Goal: Information Seeking & Learning: Learn about a topic

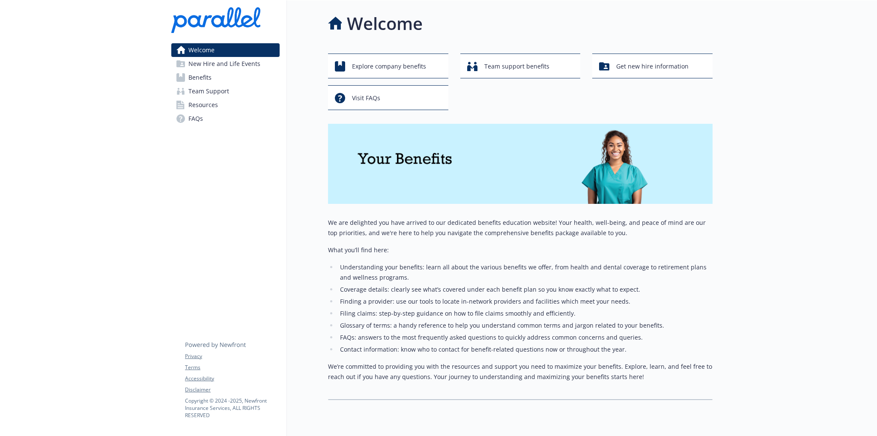
click at [197, 122] on span "FAQs" at bounding box center [195, 119] width 15 height 14
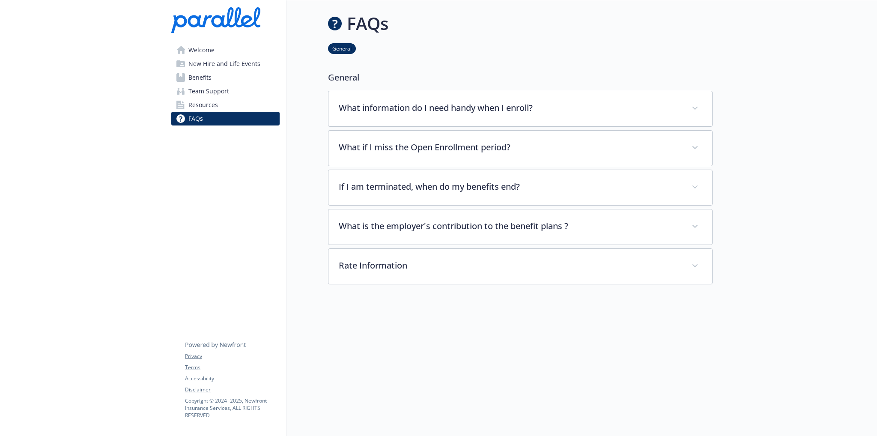
click at [212, 102] on span "Resources" at bounding box center [203, 105] width 30 height 14
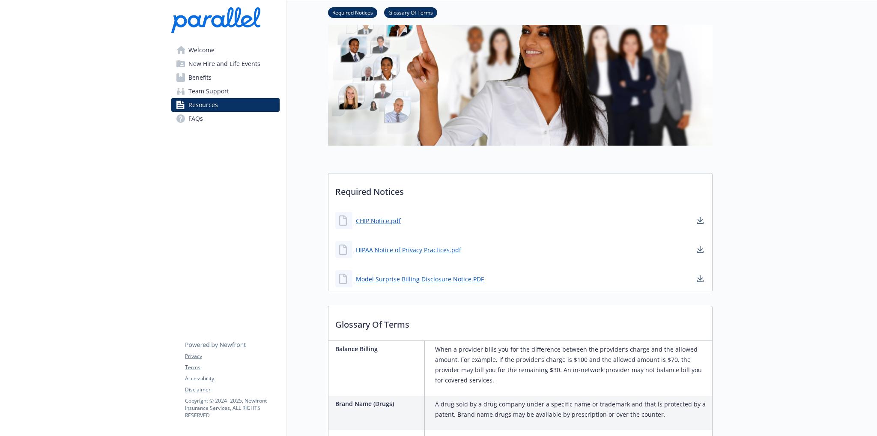
scroll to position [86, 0]
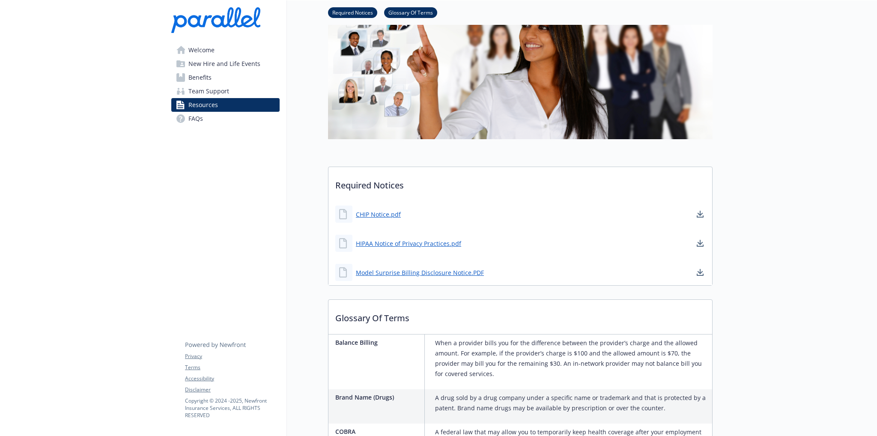
click at [214, 76] on link "Benefits" at bounding box center [225, 78] width 108 height 14
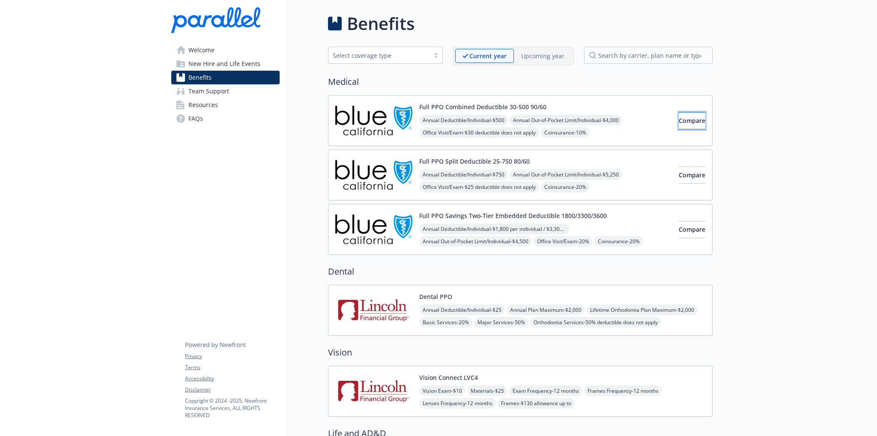
click at [679, 123] on span "Compare" at bounding box center [692, 120] width 27 height 8
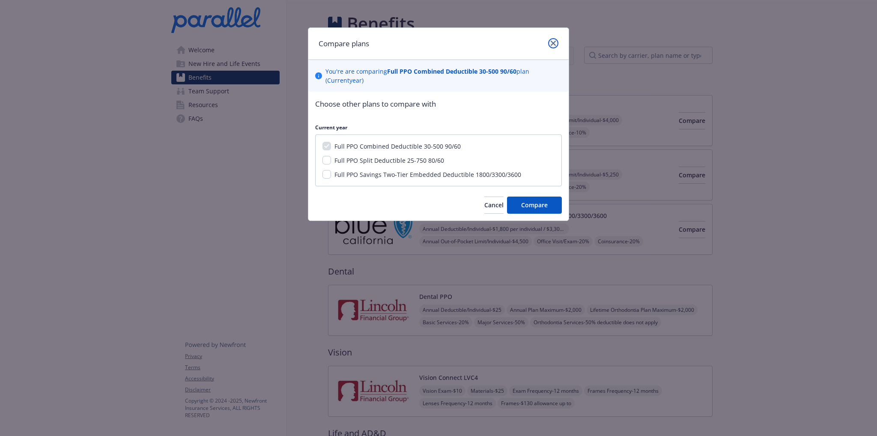
click at [553, 39] on link "close" at bounding box center [553, 43] width 10 height 10
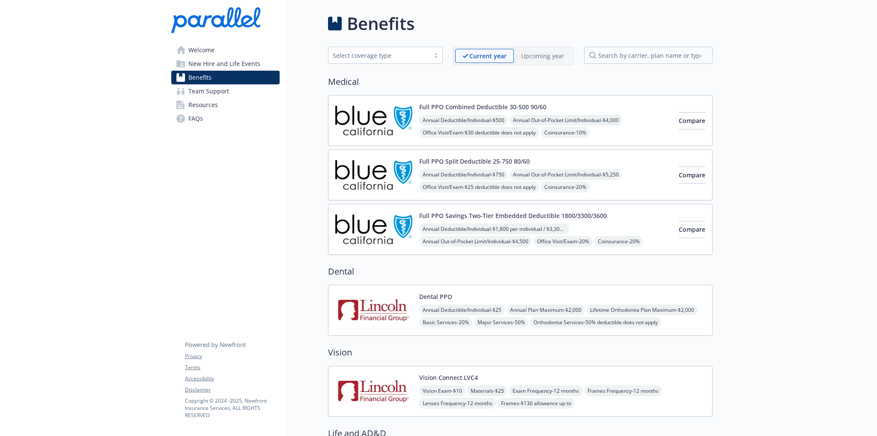
click at [387, 131] on img at bounding box center [373, 120] width 77 height 36
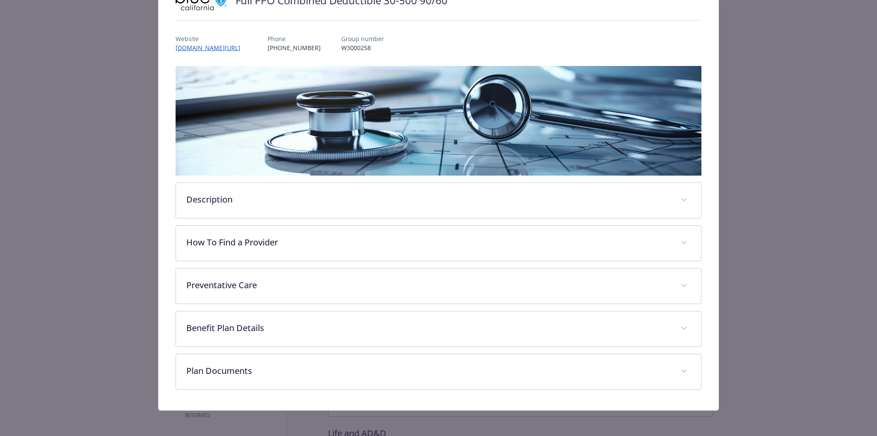
scroll to position [79, 0]
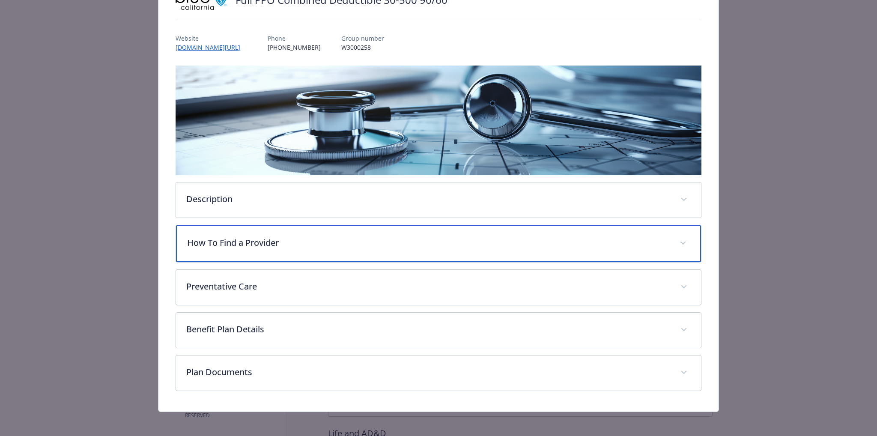
click at [329, 242] on p "How To Find a Provider" at bounding box center [428, 242] width 483 height 13
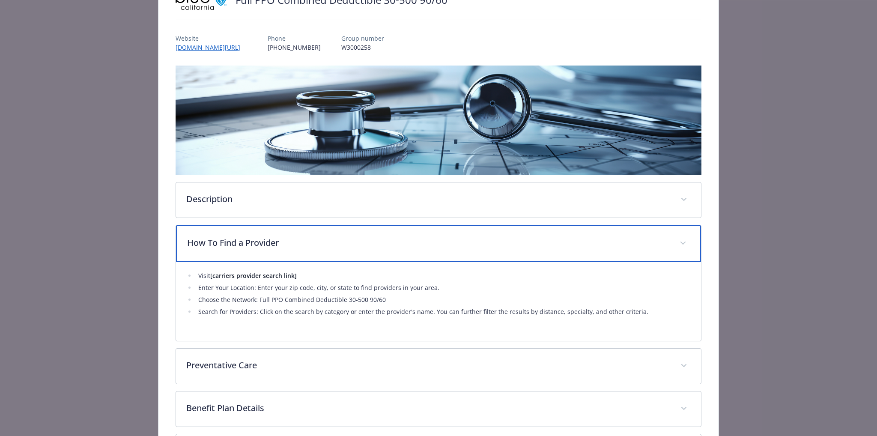
click at [319, 242] on p "How To Find a Provider" at bounding box center [428, 242] width 483 height 13
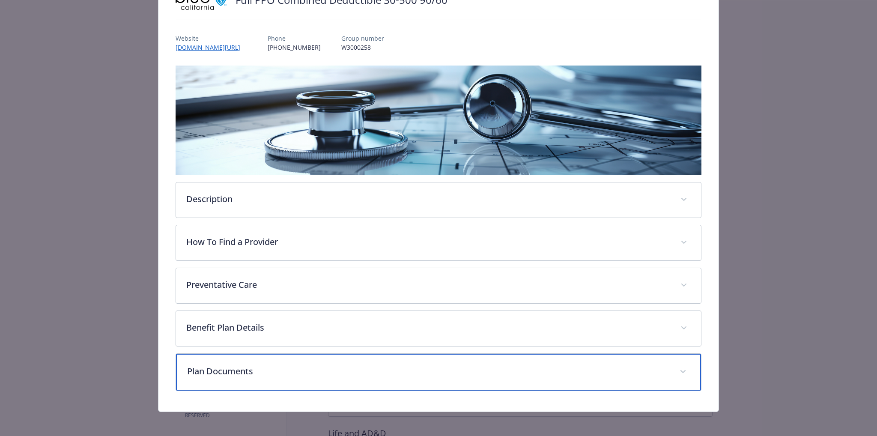
click at [266, 369] on p "Plan Documents" at bounding box center [428, 371] width 483 height 13
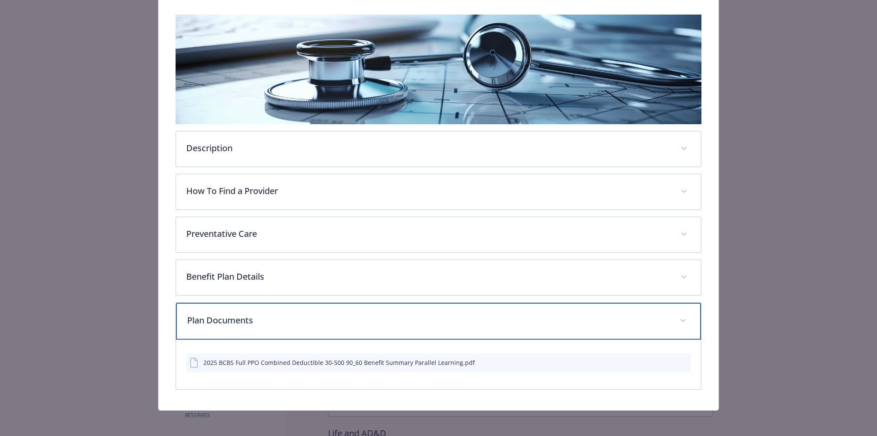
click at [210, 319] on p "Plan Documents" at bounding box center [428, 320] width 483 height 13
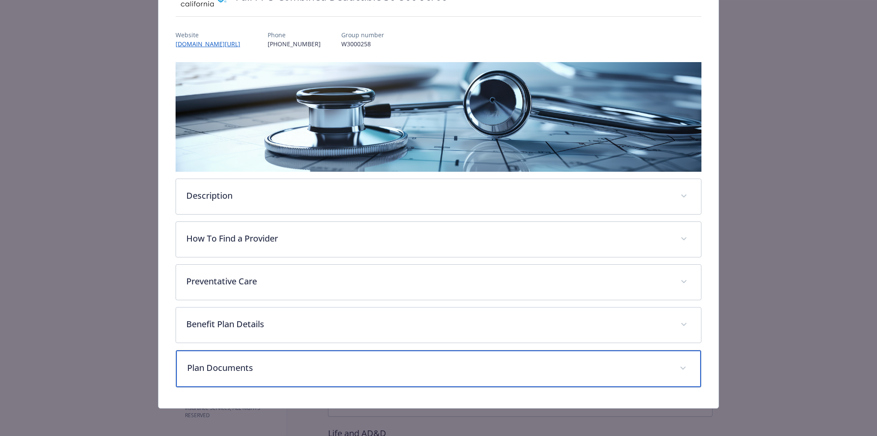
scroll to position [80, 0]
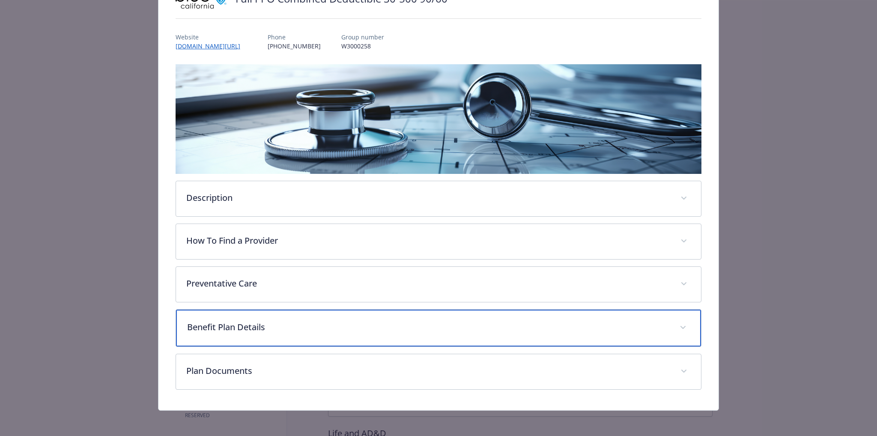
click at [233, 314] on div "Benefit Plan Details" at bounding box center [439, 328] width 526 height 37
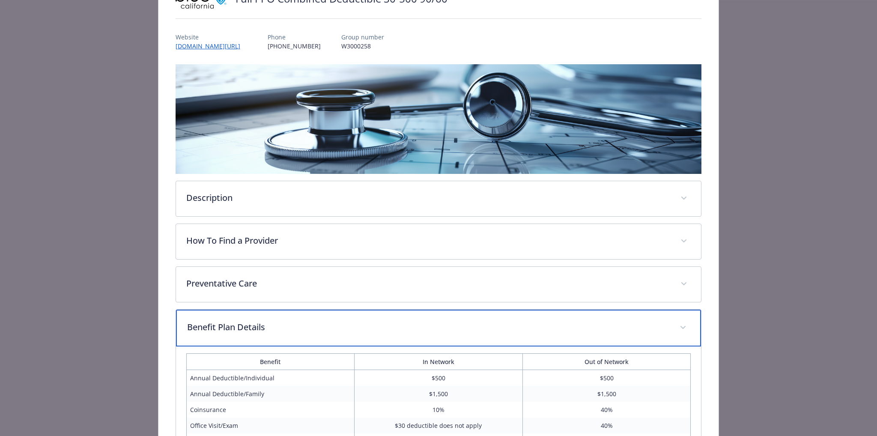
click at [249, 321] on p "Benefit Plan Details" at bounding box center [428, 327] width 483 height 13
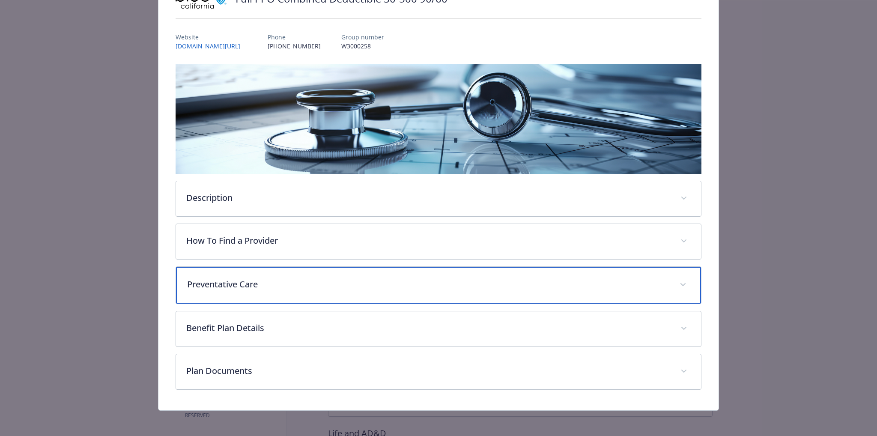
click at [254, 287] on p "Preventative Care" at bounding box center [428, 284] width 483 height 13
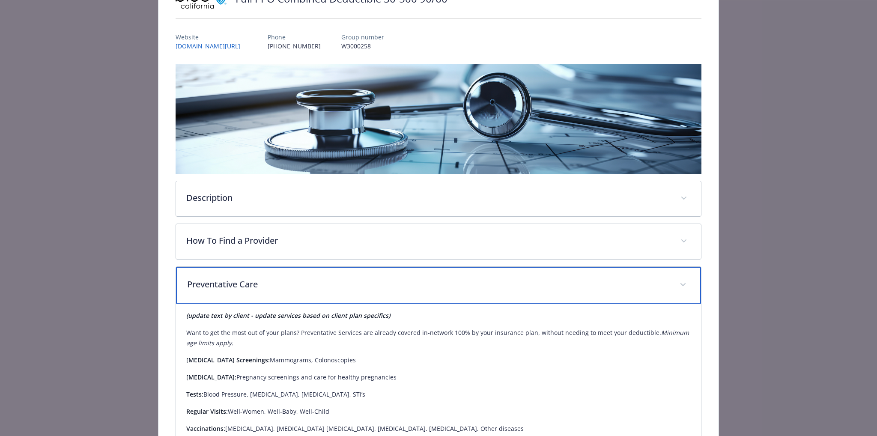
click at [254, 287] on p "Preventative Care" at bounding box center [428, 284] width 483 height 13
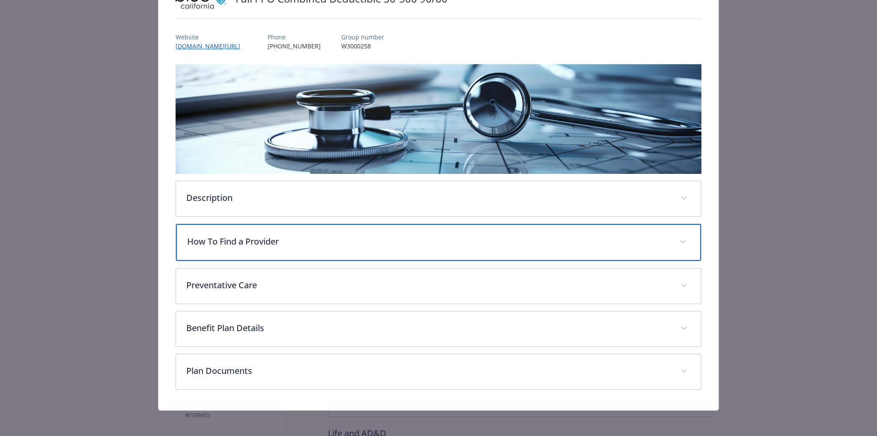
click at [257, 250] on div "How To Find a Provider" at bounding box center [439, 242] width 526 height 37
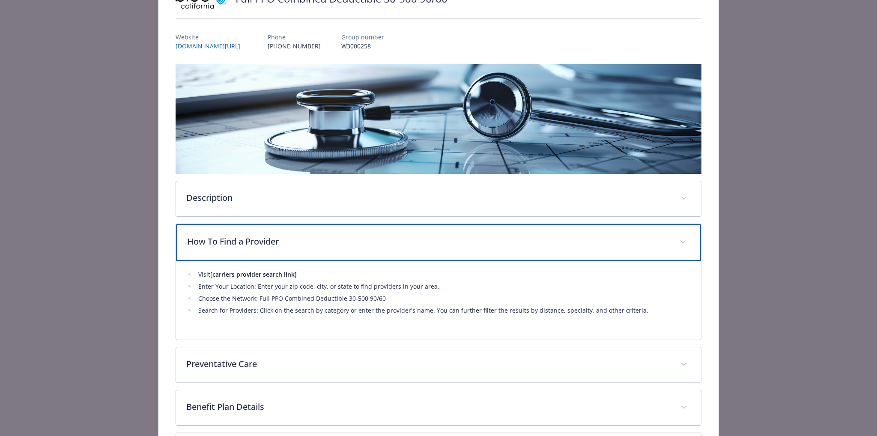
click at [269, 247] on div "How To Find a Provider" at bounding box center [439, 242] width 526 height 37
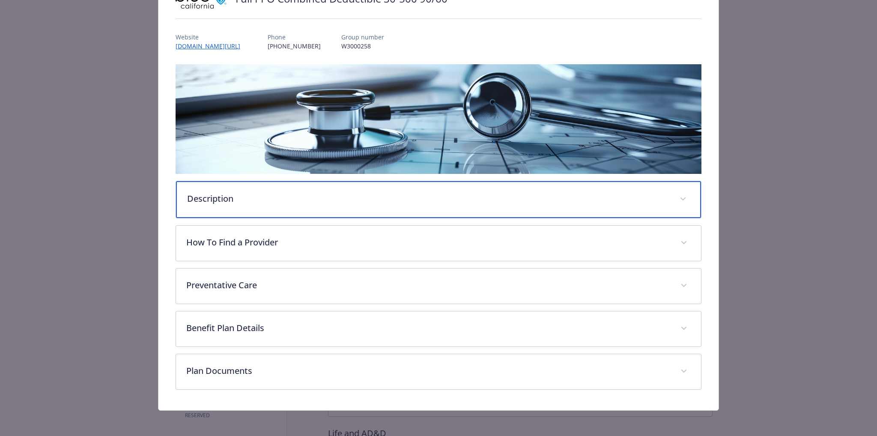
click at [269, 207] on div "Description" at bounding box center [439, 199] width 526 height 37
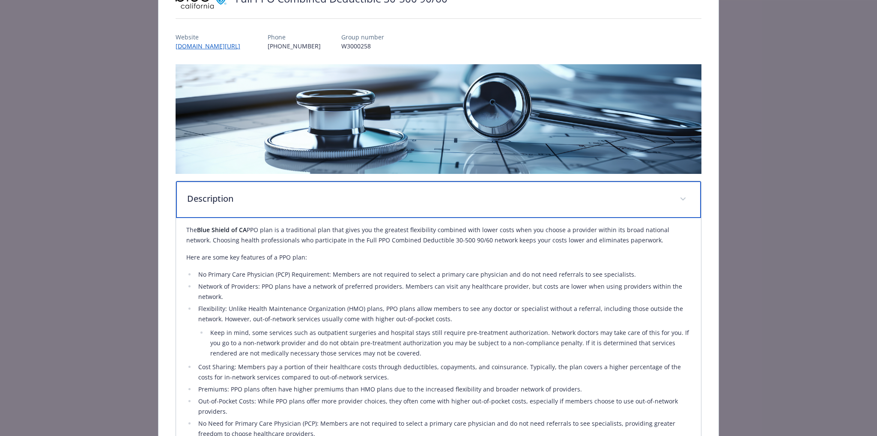
click at [269, 207] on div "Description" at bounding box center [439, 199] width 526 height 37
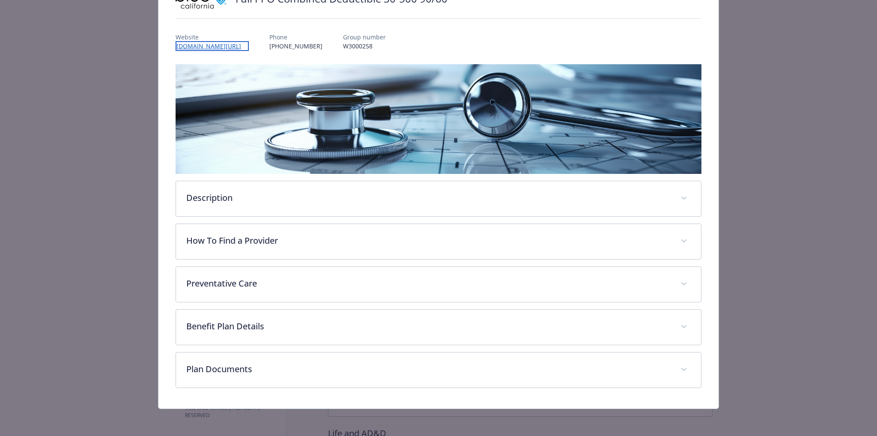
click at [230, 45] on link "www.blueshieldca.com/nursehelp" at bounding box center [212, 46] width 73 height 10
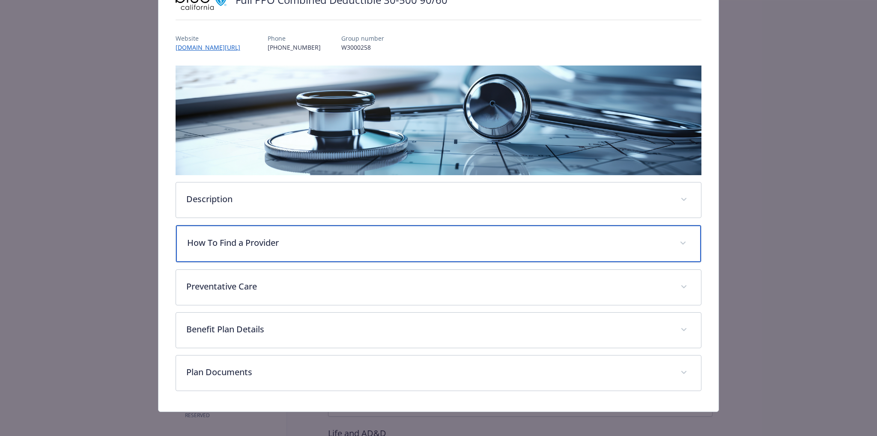
click at [236, 242] on p "How To Find a Provider" at bounding box center [428, 242] width 483 height 13
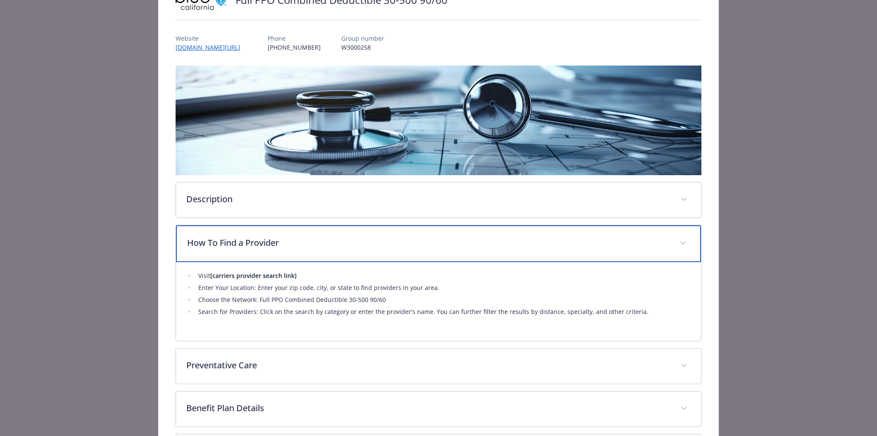
click at [236, 242] on p "How To Find a Provider" at bounding box center [428, 242] width 483 height 13
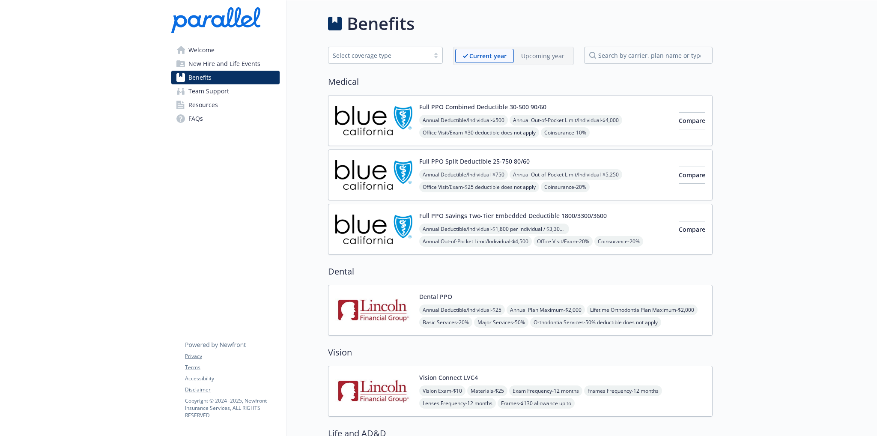
click at [552, 59] on p "Upcoming year" at bounding box center [542, 55] width 43 height 9
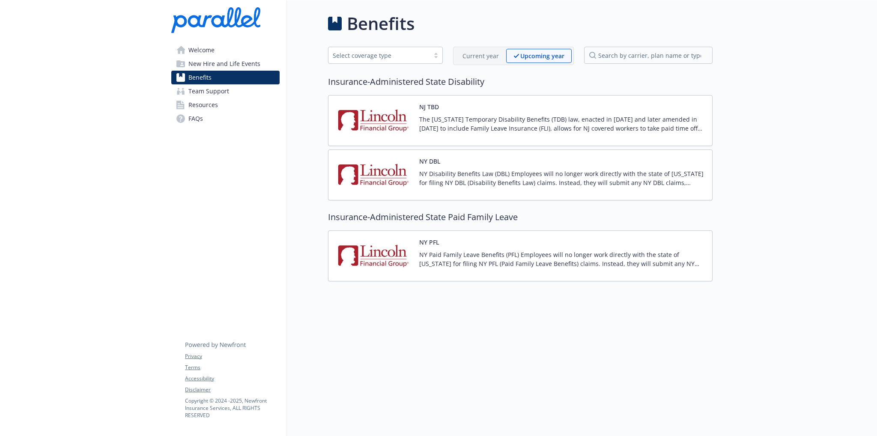
click at [468, 56] on p "Current year" at bounding box center [481, 55] width 36 height 9
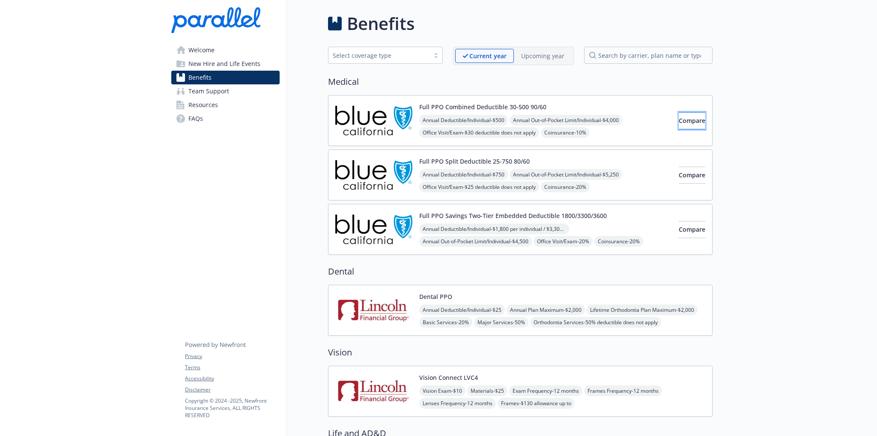
click at [679, 120] on span "Compare" at bounding box center [692, 120] width 27 height 8
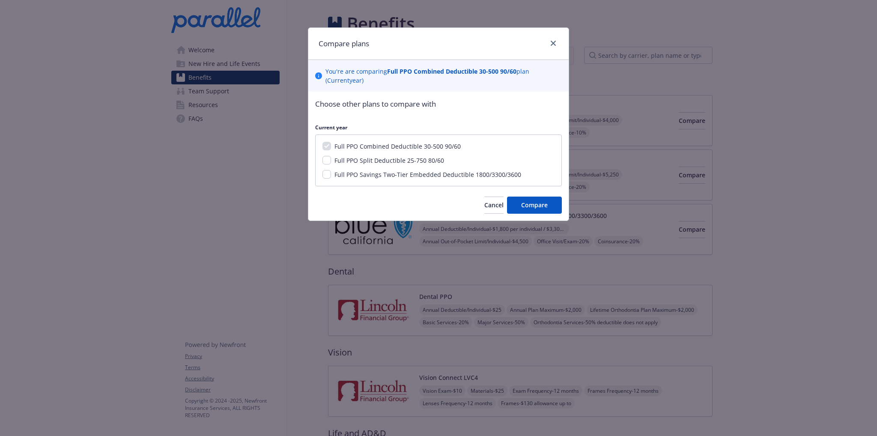
click at [345, 159] on span "Full PPO Split Deductible 25-750 80/60" at bounding box center [389, 160] width 110 height 8
click at [331, 159] on input "Full PPO Split Deductible 25-750 80/60" at bounding box center [326, 160] width 9 height 9
checkbox input "true"
click at [335, 175] on span "Full PPO Savings Two-Tier Embedded Deductible 1800/3300/3600" at bounding box center [427, 174] width 187 height 8
click at [331, 175] on input "Full PPO Savings Two-Tier Embedded Deductible 1800/3300/3600" at bounding box center [326, 174] width 9 height 9
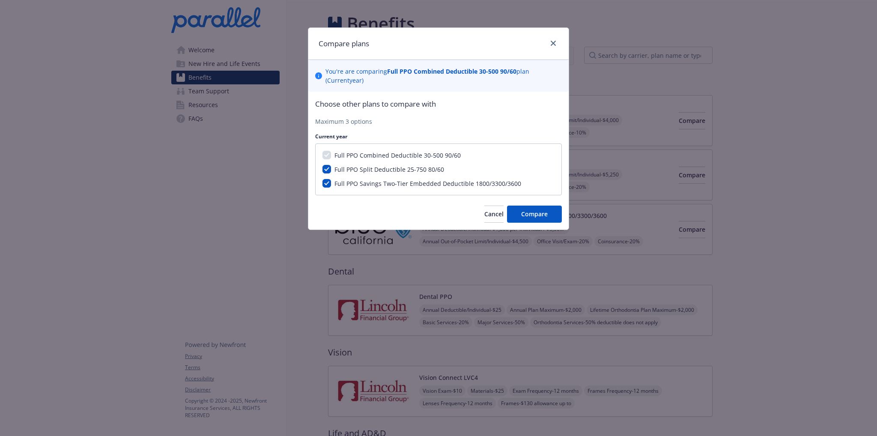
click at [358, 158] on span "Full PPO Combined Deductible 30-500 90/60" at bounding box center [397, 155] width 126 height 8
click at [328, 183] on input "Full PPO Savings Two-Tier Embedded Deductible 1800/3300/3600" at bounding box center [326, 183] width 9 height 9
checkbox input "false"
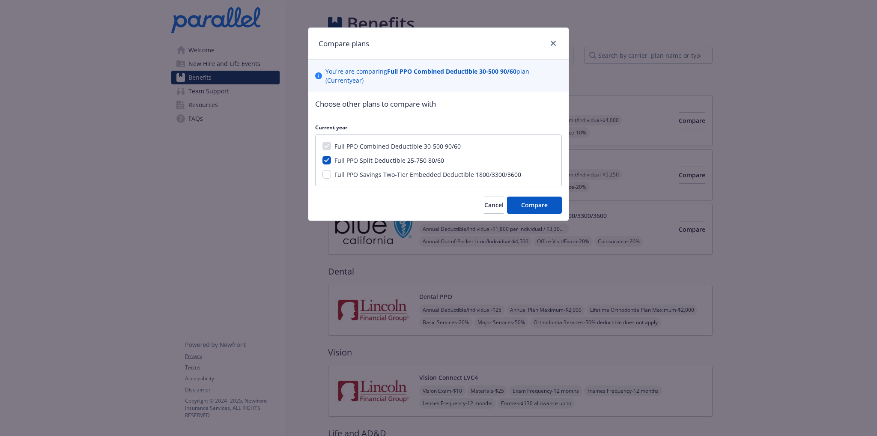
click at [365, 146] on span "Full PPO Combined Deductible 30-500 90/60" at bounding box center [397, 146] width 126 height 8
click at [518, 201] on button "Compare" at bounding box center [534, 205] width 55 height 17
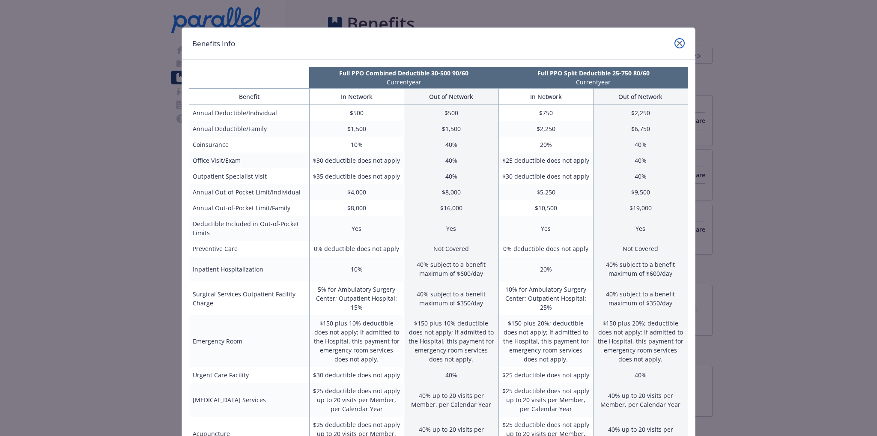
click at [677, 39] on link "close" at bounding box center [680, 43] width 10 height 10
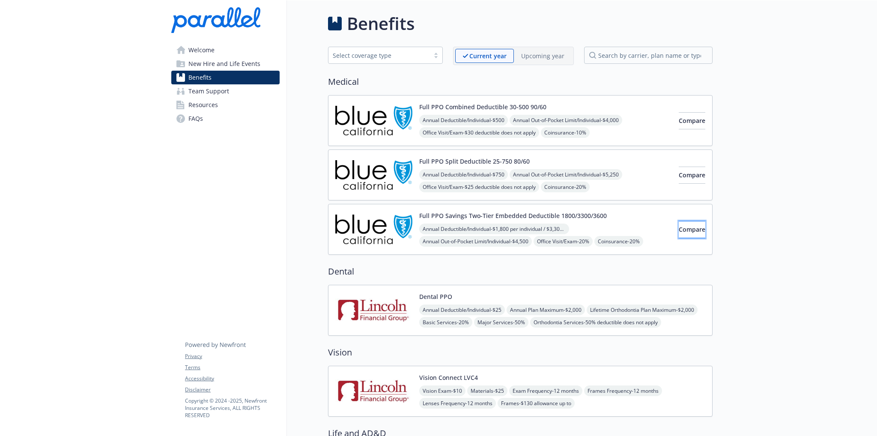
click at [679, 228] on button "Compare" at bounding box center [692, 229] width 27 height 17
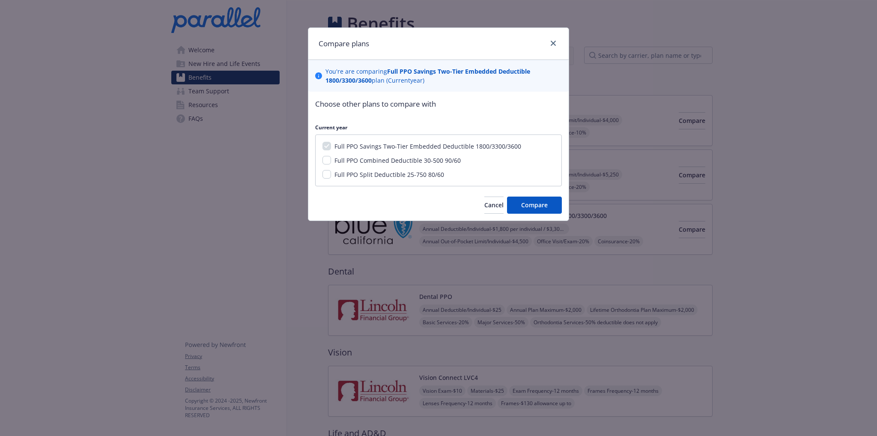
click at [322, 174] on div "Full PPO Savings Two-Tier Embedded Deductible 1800/3300/3600 Full PPO Combined …" at bounding box center [438, 160] width 247 height 52
click at [325, 173] on input "Full PPO Split Deductible 25-750 80/60" at bounding box center [326, 174] width 9 height 9
checkbox input "true"
click at [538, 211] on button "Compare" at bounding box center [534, 205] width 55 height 17
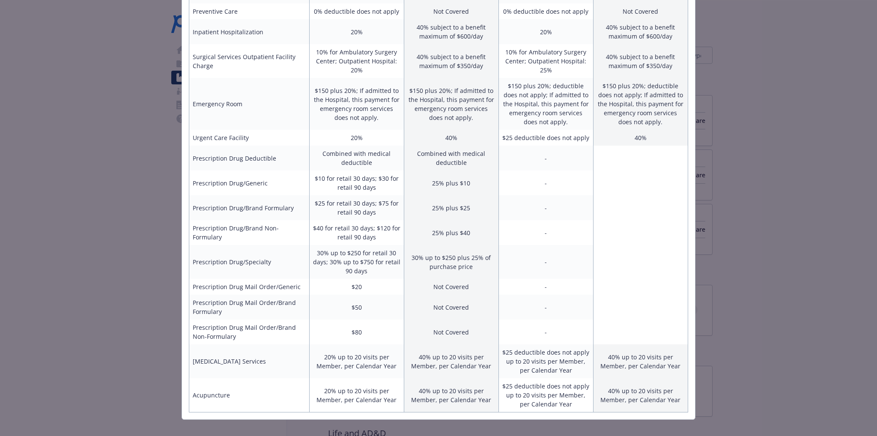
scroll to position [257, 0]
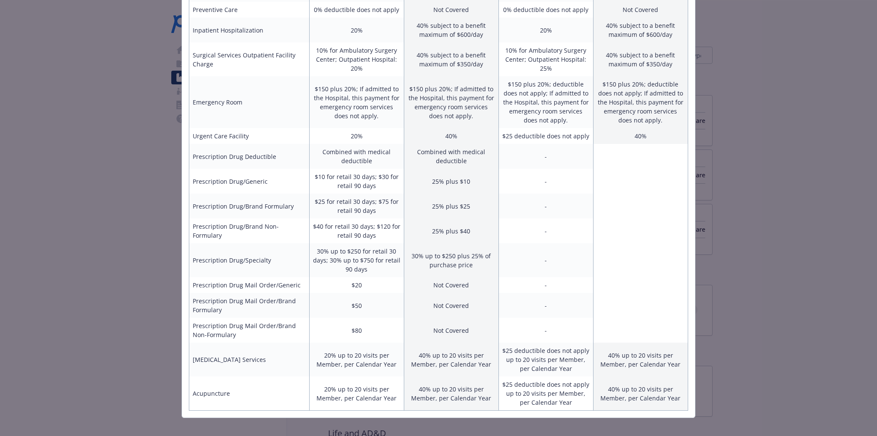
click at [815, 269] on div "Benefits Info Full PPO Savings Two-Tier Embedded Deductible 1800/3300/3600 Curr…" at bounding box center [438, 218] width 877 height 436
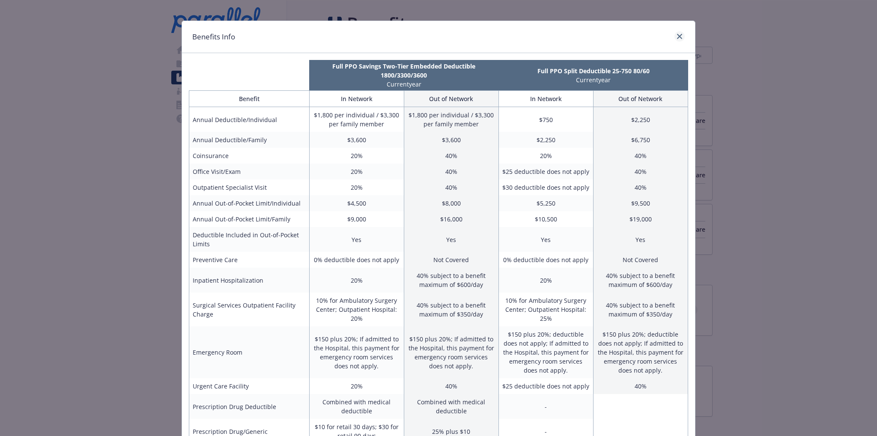
scroll to position [0, 0]
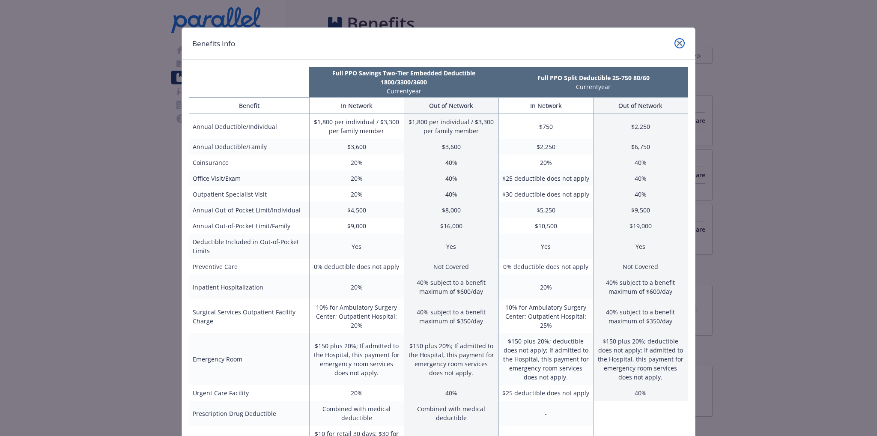
click at [677, 41] on icon "close" at bounding box center [679, 43] width 5 height 5
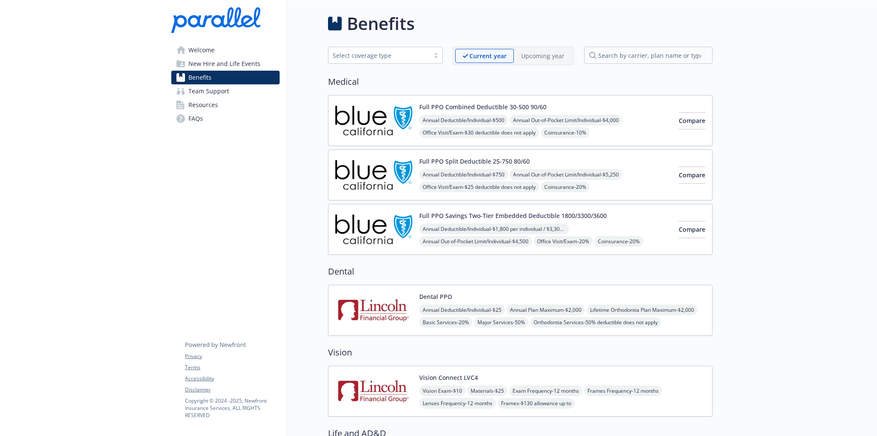
click at [379, 155] on div "Full PPO Split Deductible 25-750 80/60 Annual Deductible/Individual - $750 Annu…" at bounding box center [520, 174] width 385 height 51
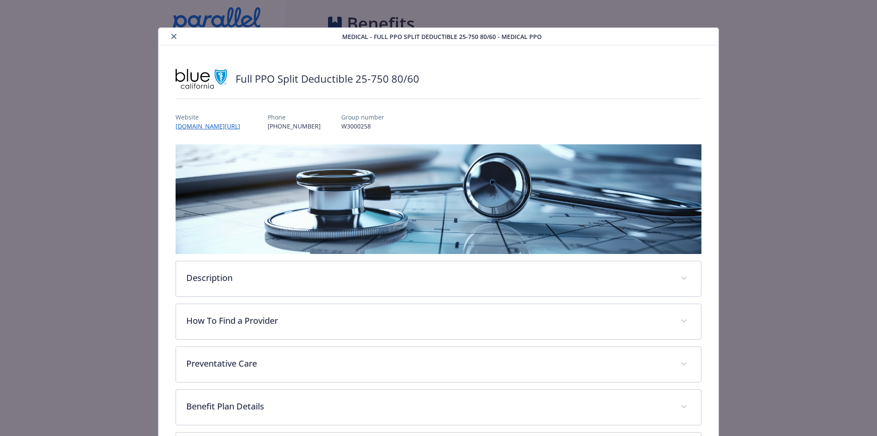
scroll to position [26, 0]
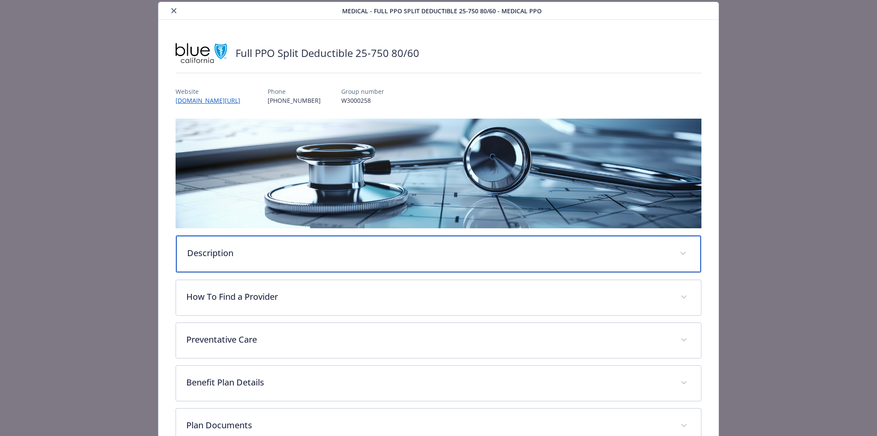
click at [236, 258] on div "Description" at bounding box center [439, 254] width 526 height 37
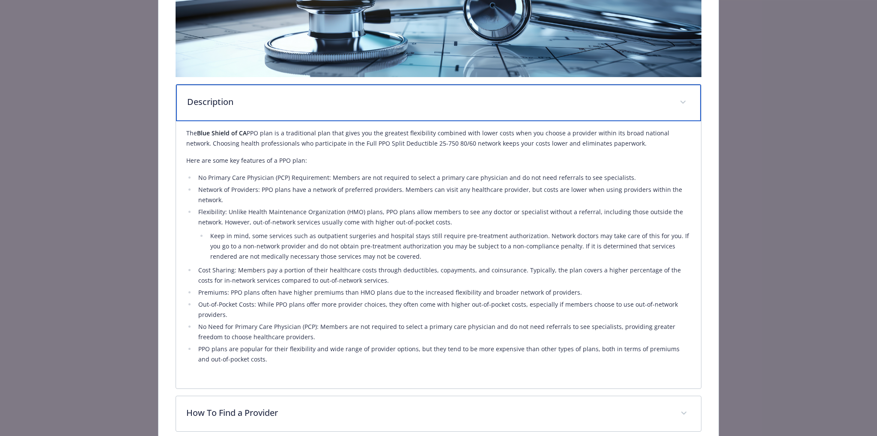
scroll to position [197, 0]
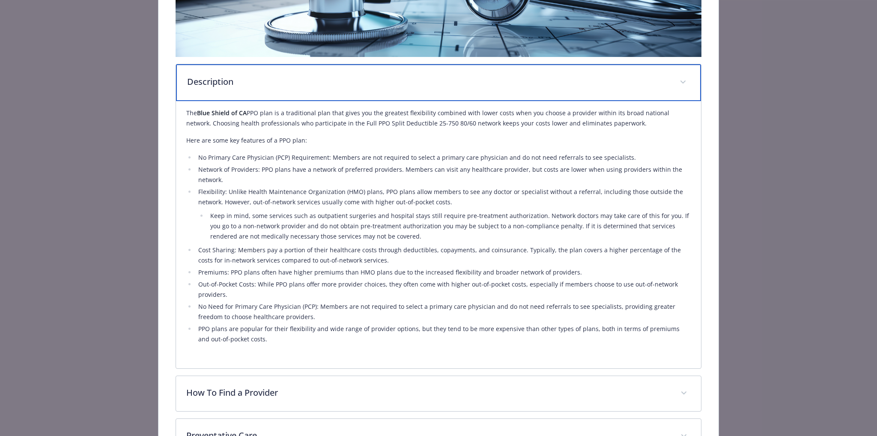
click at [254, 94] on div "Description" at bounding box center [439, 82] width 526 height 37
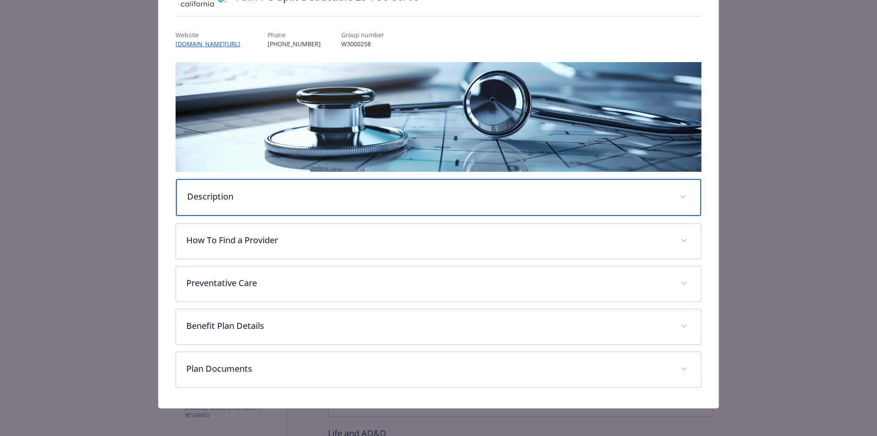
scroll to position [80, 0]
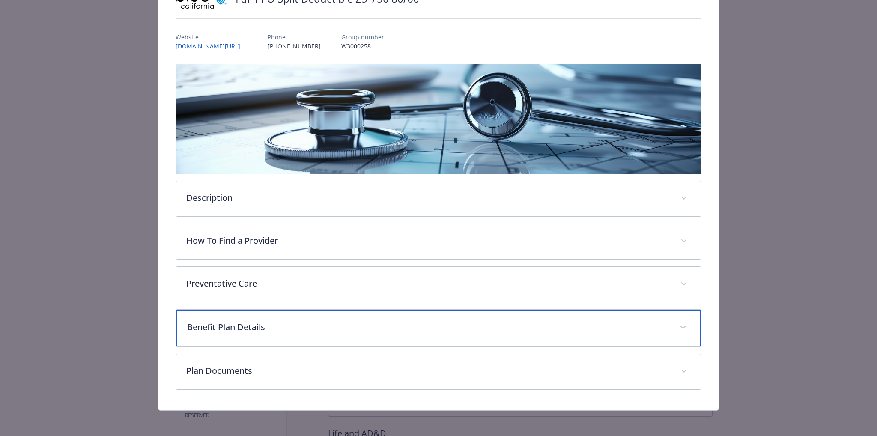
click at [231, 334] on div "Benefit Plan Details" at bounding box center [439, 328] width 526 height 37
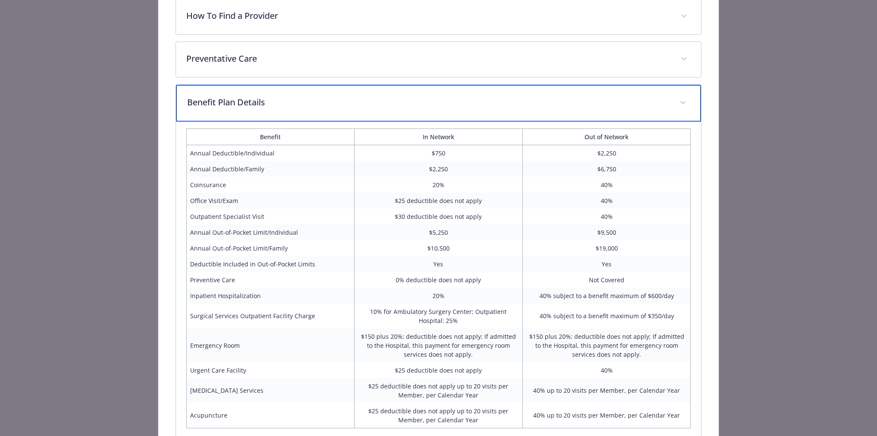
scroll to position [403, 0]
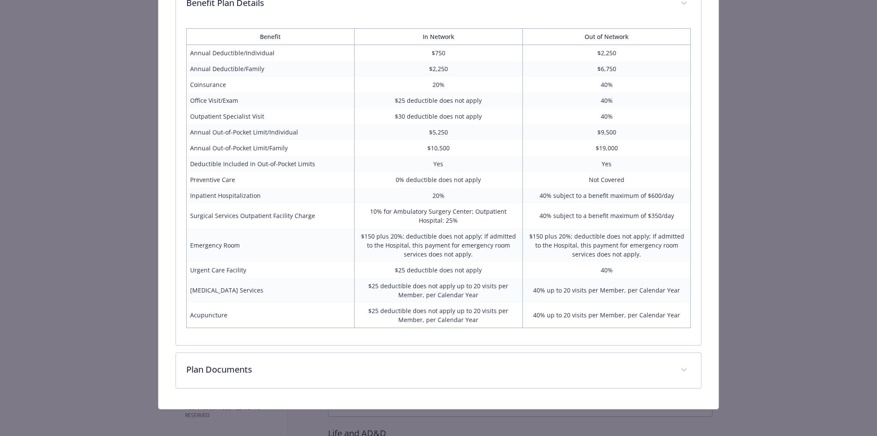
click at [738, 268] on div "Medical - Full PPO Split Deductible 25-750 80/60 - Medical PPO Full PPO Split D…" at bounding box center [439, 16] width 702 height 785
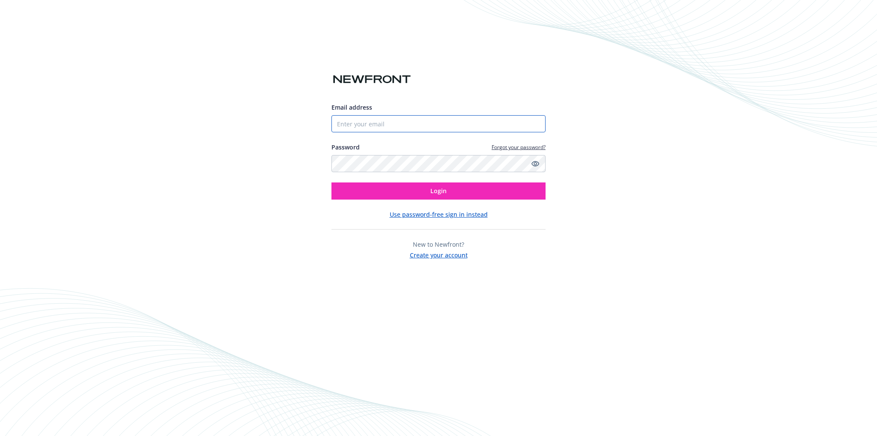
click at [374, 116] on input "Email address" at bounding box center [438, 123] width 214 height 17
click at [375, 125] on input "Email address" at bounding box center [438, 123] width 214 height 17
type input "[PERSON_NAME][EMAIL_ADDRESS][PERSON_NAME][DOMAIN_NAME]"
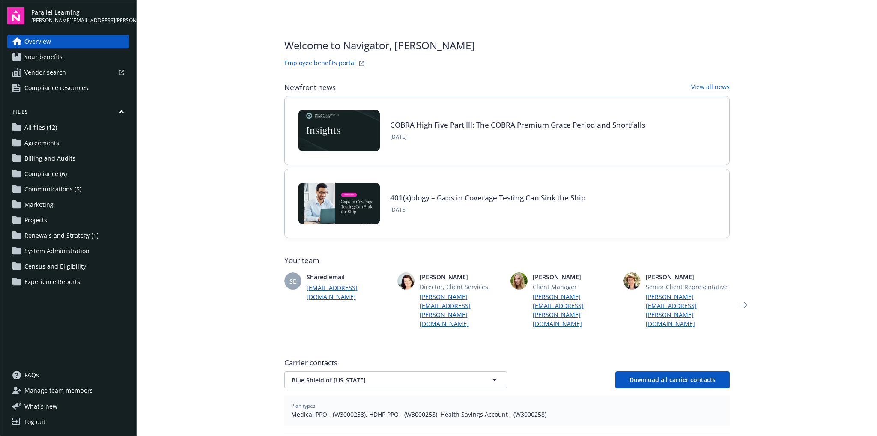
click at [47, 55] on span "Your benefits" at bounding box center [43, 57] width 38 height 14
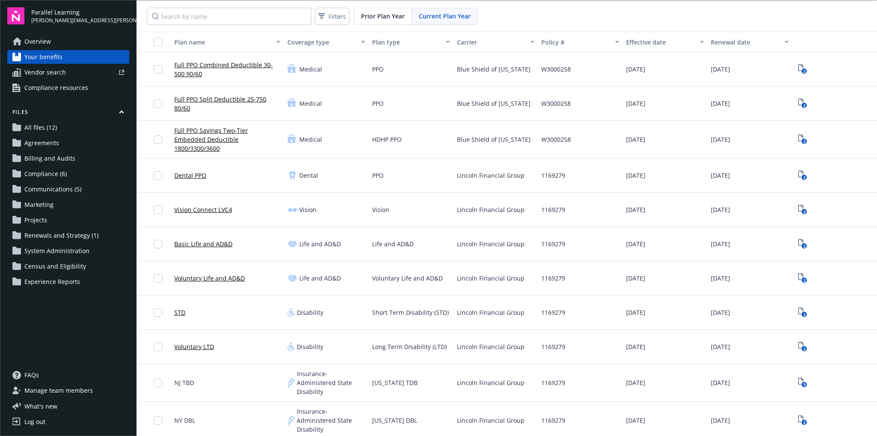
click at [51, 88] on span "Compliance resources" at bounding box center [56, 88] width 64 height 14
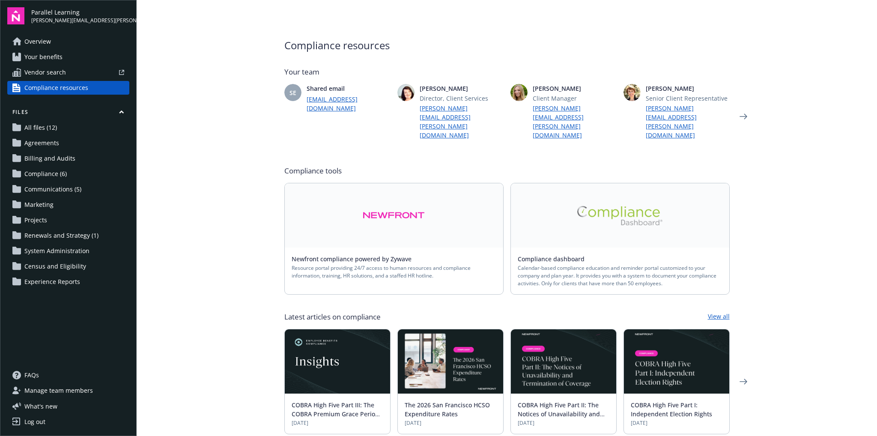
click at [39, 127] on span "All files (12)" at bounding box center [40, 128] width 33 height 14
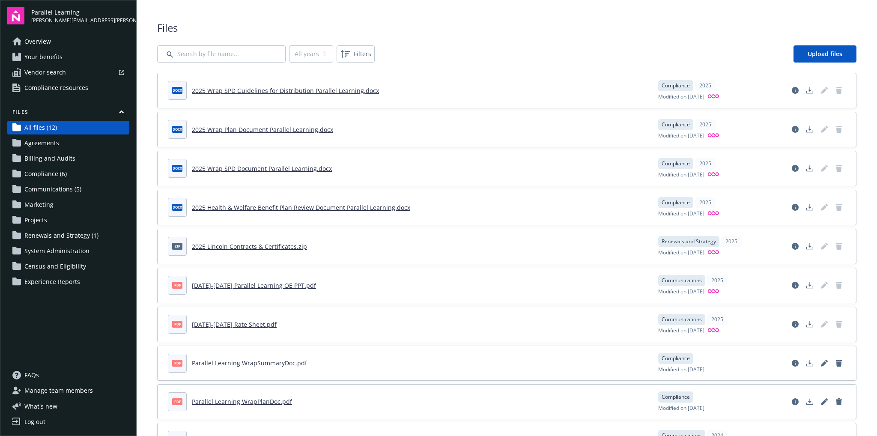
click at [72, 143] on link "Agreements" at bounding box center [68, 143] width 122 height 14
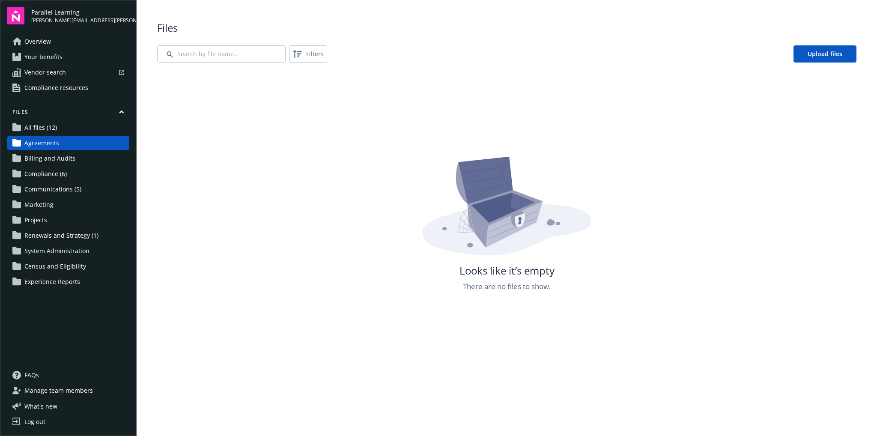
click at [48, 159] on span "Billing and Audits" at bounding box center [49, 159] width 51 height 14
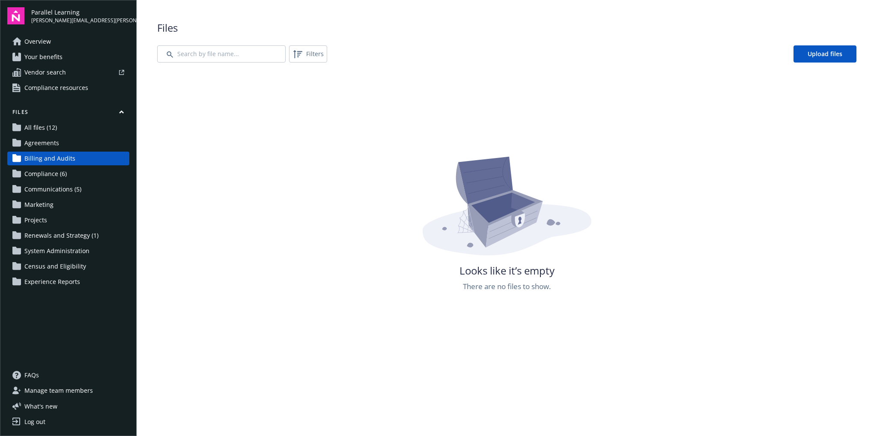
click at [40, 168] on span "Compliance (6)" at bounding box center [45, 174] width 42 height 14
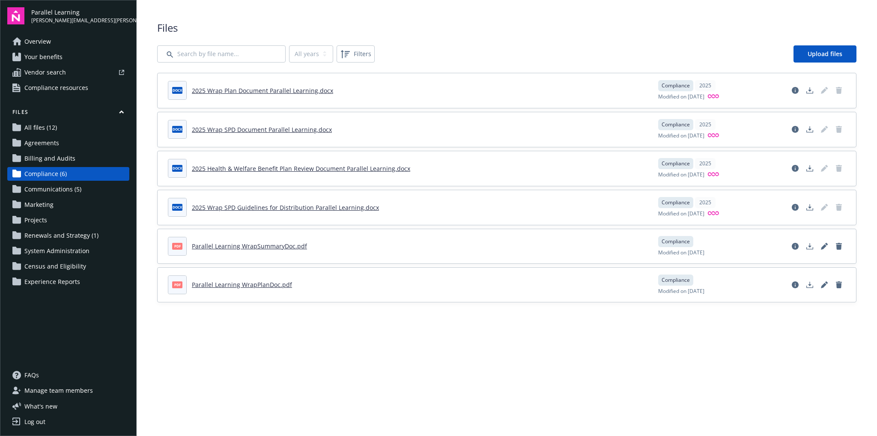
click at [54, 190] on span "Communications (5)" at bounding box center [52, 189] width 57 height 14
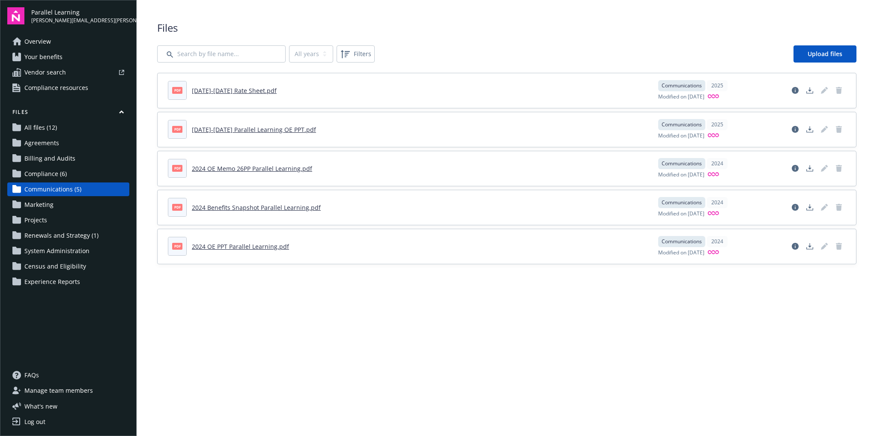
click at [61, 198] on link "Marketing" at bounding box center [68, 205] width 122 height 14
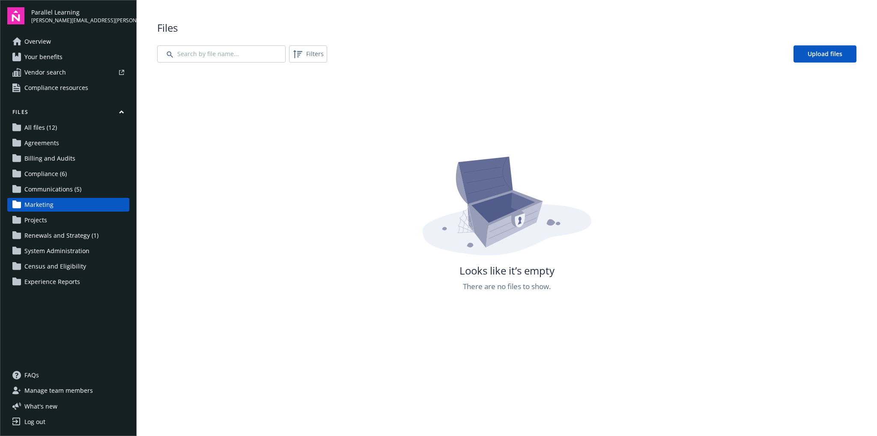
click at [63, 218] on link "Projects" at bounding box center [68, 220] width 122 height 14
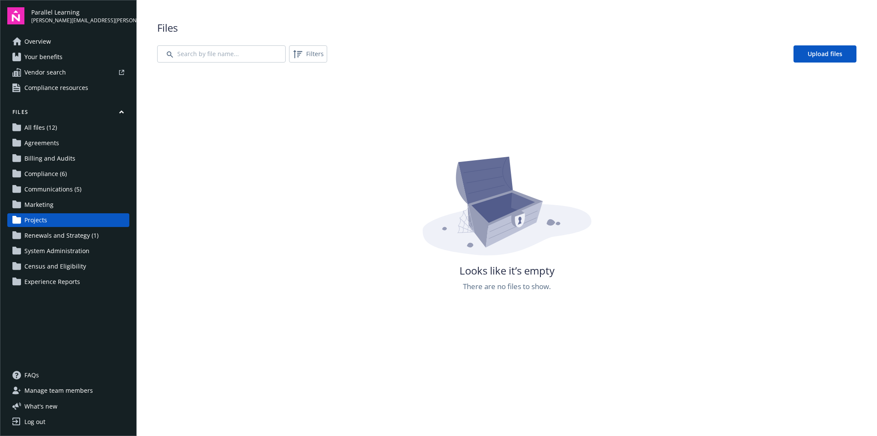
click at [84, 237] on span "Renewals and Strategy (1)" at bounding box center [61, 236] width 74 height 14
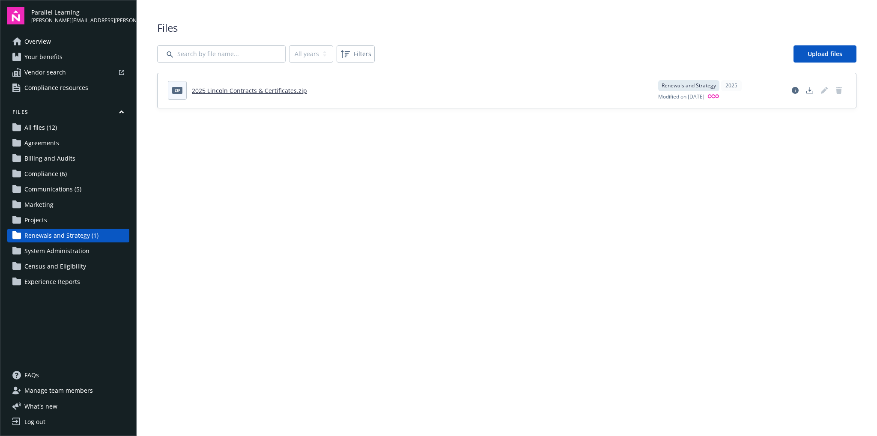
click at [78, 249] on span "System Administration" at bounding box center [56, 251] width 65 height 14
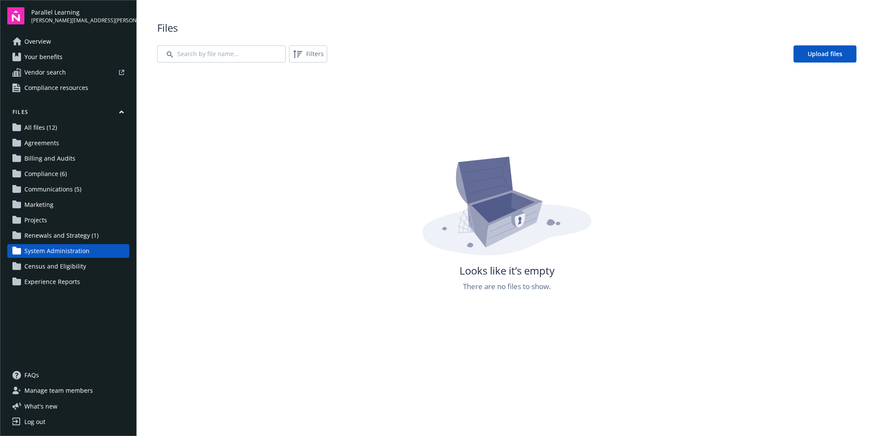
click at [78, 264] on span "Census and Eligibility" at bounding box center [55, 267] width 62 height 14
click at [79, 281] on link "Experience Reports" at bounding box center [68, 282] width 122 height 14
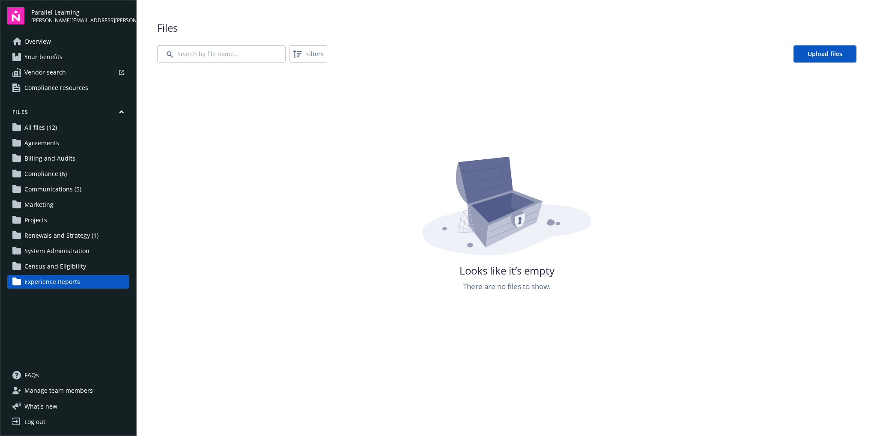
click at [29, 131] on span "All files (12)" at bounding box center [40, 128] width 33 height 14
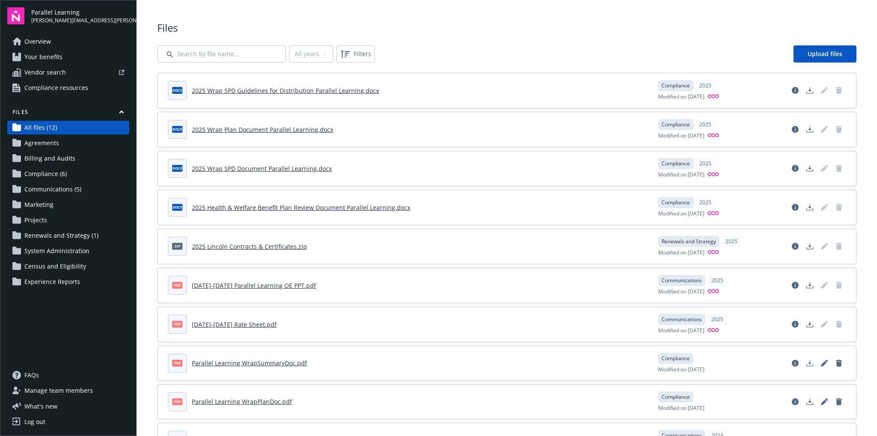
click at [45, 45] on span "Overview" at bounding box center [37, 42] width 27 height 14
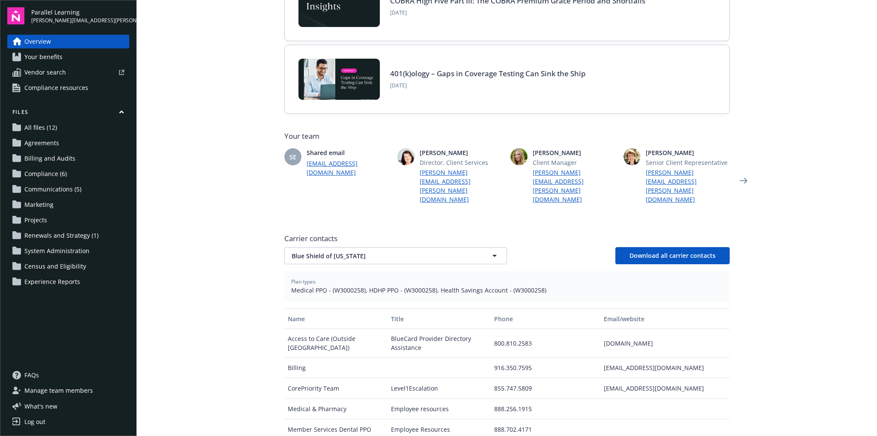
scroll to position [128, 0]
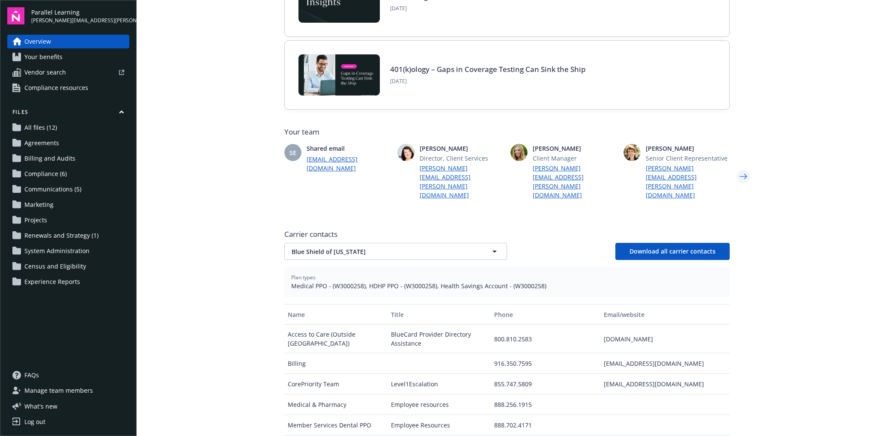
click at [737, 168] on icon "Next" at bounding box center [744, 176] width 14 height 17
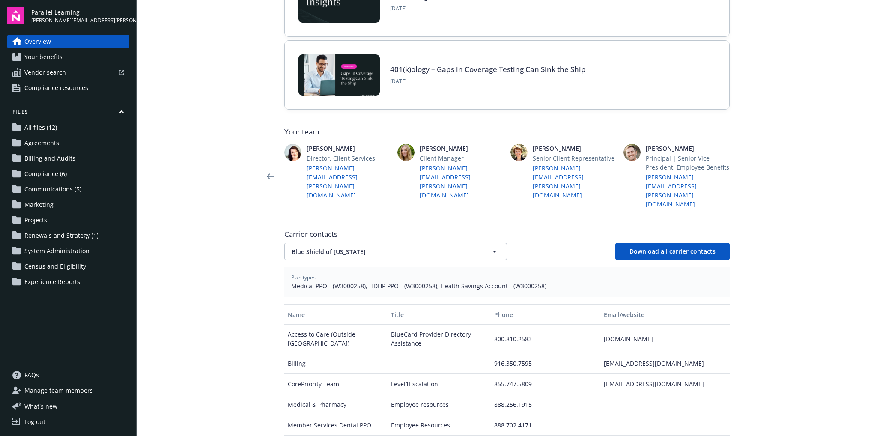
click at [742, 173] on icon "Next" at bounding box center [744, 176] width 8 height 6
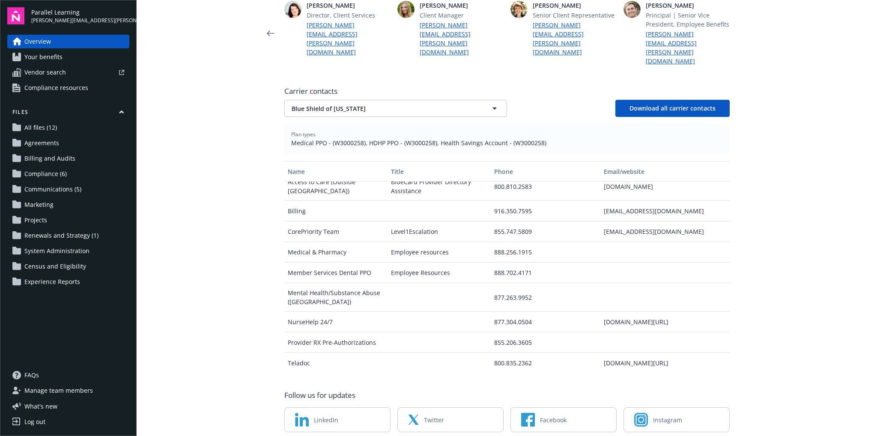
scroll to position [278, 0]
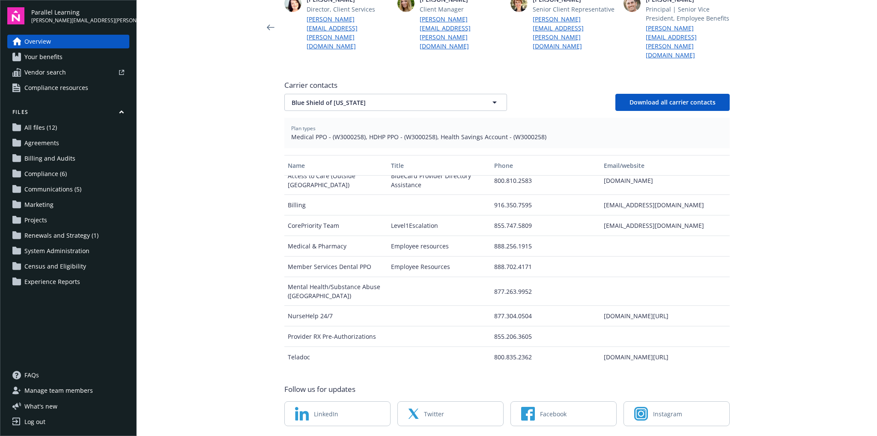
click at [30, 377] on span "FAQs" at bounding box center [31, 375] width 15 height 14
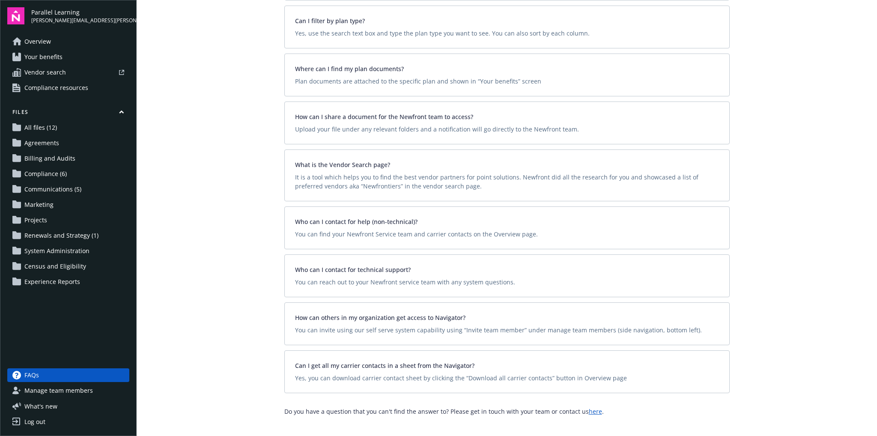
scroll to position [120, 0]
